Goal: Task Accomplishment & Management: Use online tool/utility

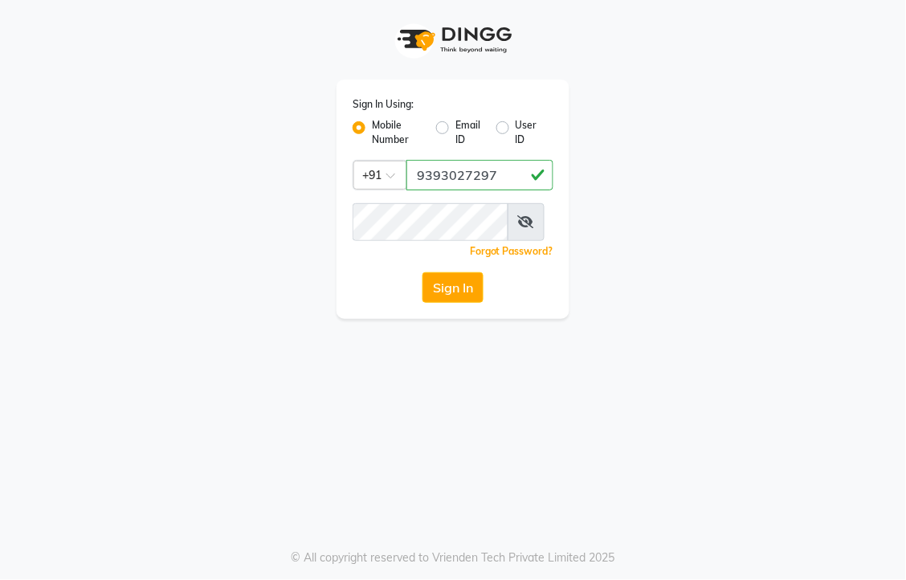
scroll to position [0, 1]
type input "9393027297"
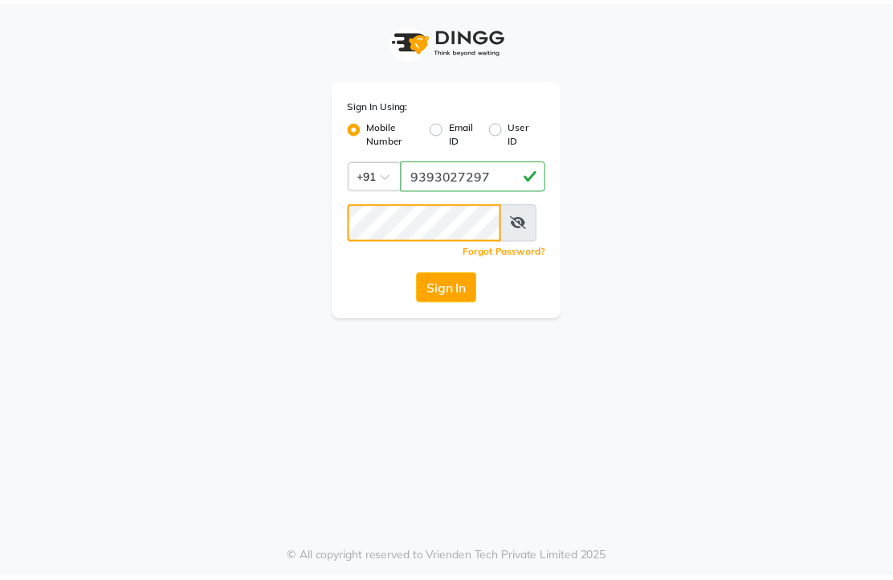
scroll to position [0, 0]
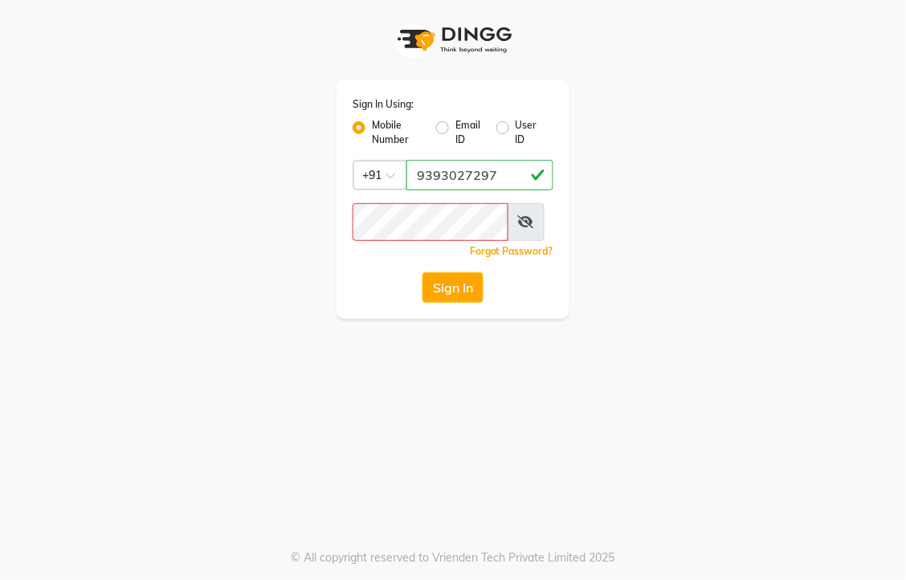
click at [534, 228] on icon at bounding box center [526, 221] width 16 height 13
click at [423, 303] on button "Sign In" at bounding box center [453, 287] width 61 height 31
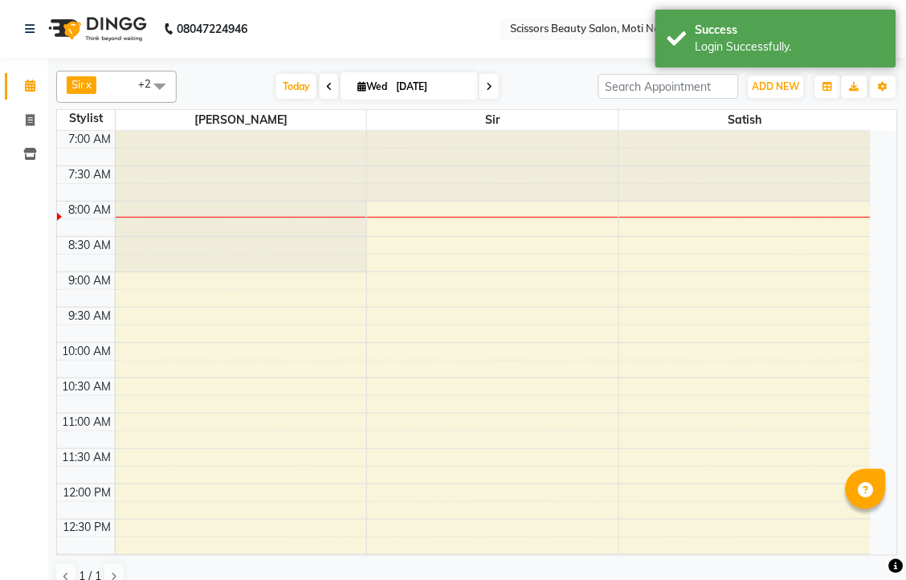
select select "en"
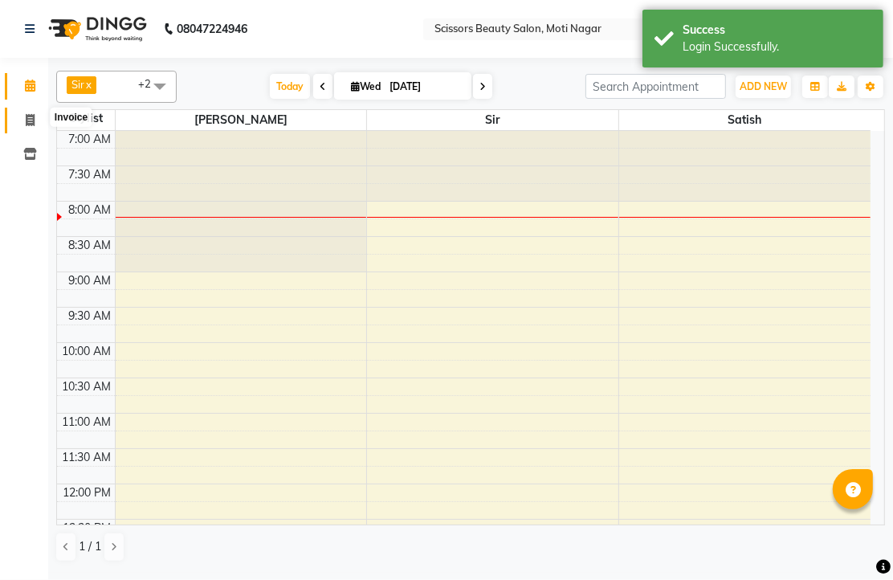
click at [21, 116] on span at bounding box center [30, 121] width 28 height 18
select select "service"
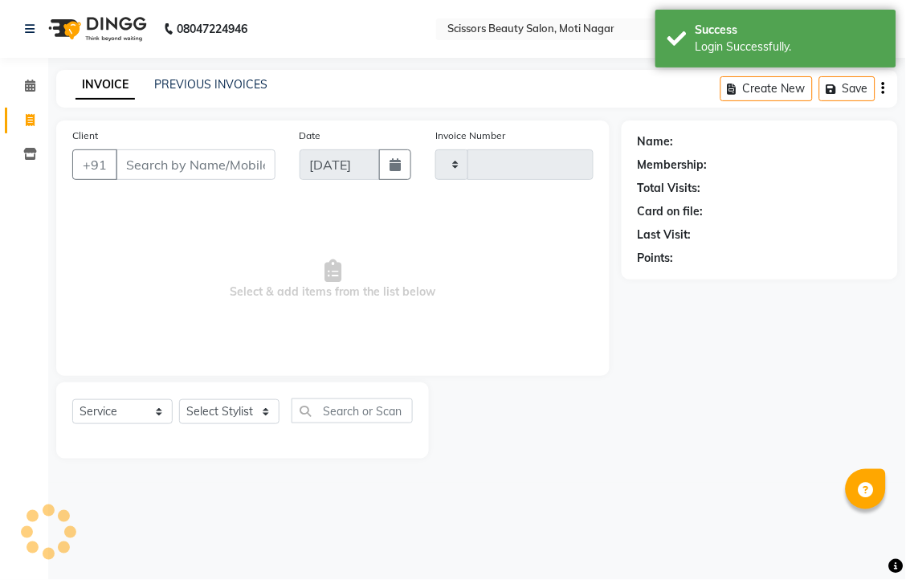
type input "3192"
select select "7057"
